Goal: Find specific page/section: Find specific page/section

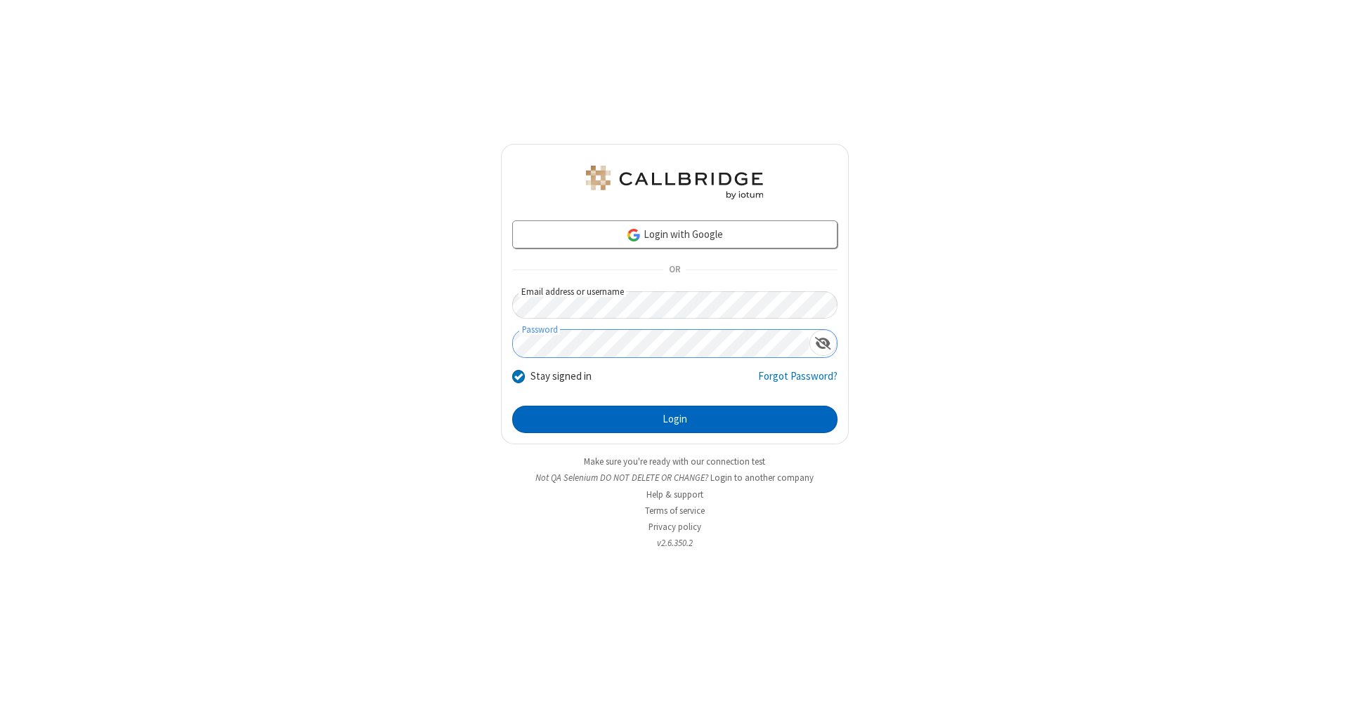
click at [674, 420] on button "Login" at bounding box center [674, 420] width 325 height 28
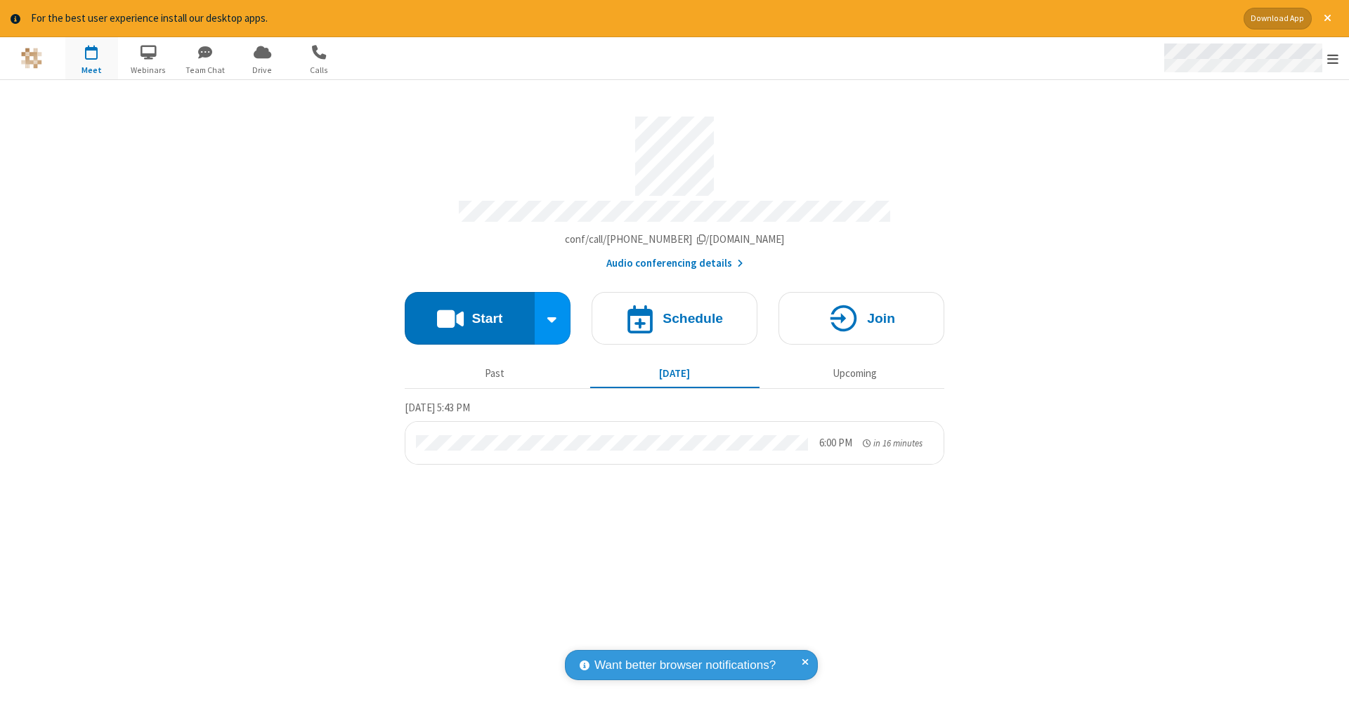
click at [1332, 59] on span "Open menu" at bounding box center [1332, 59] width 11 height 14
click at [262, 70] on span "Drive" at bounding box center [262, 70] width 53 height 13
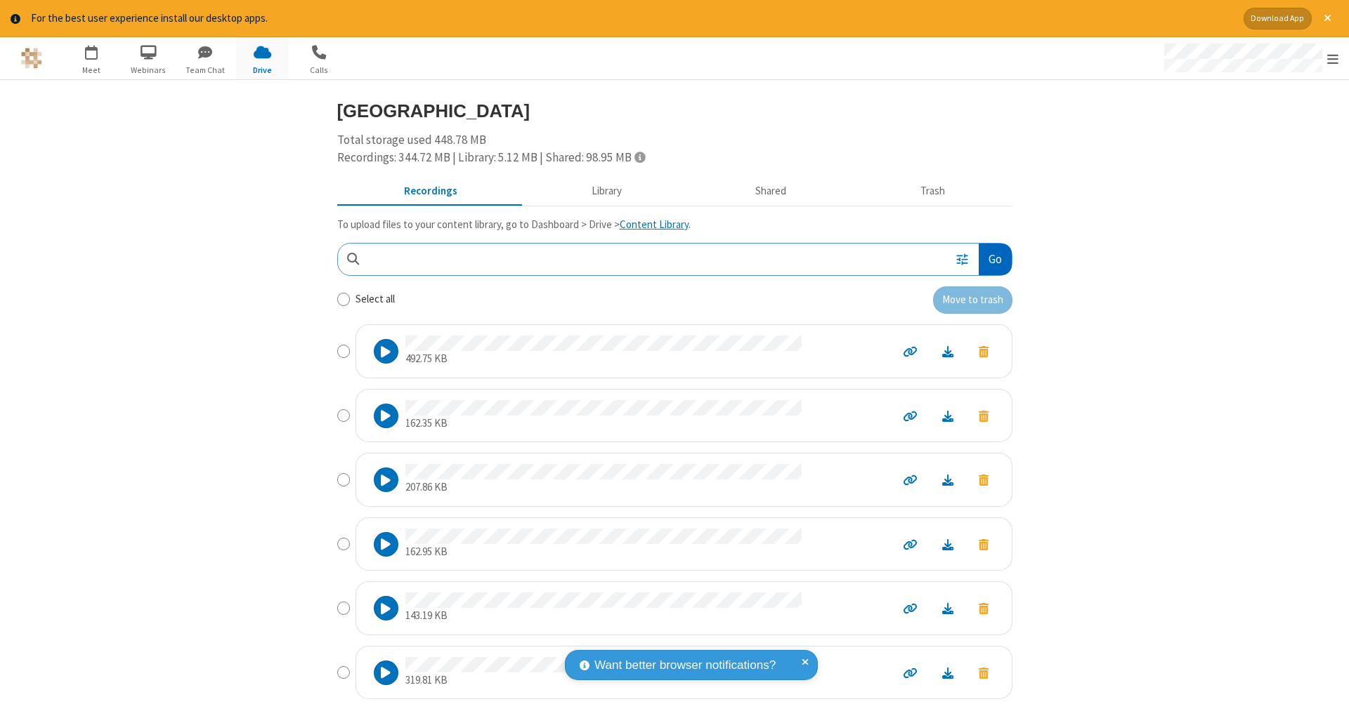
click at [989, 257] on button "Go" at bounding box center [994, 260] width 32 height 32
